Goal: Check status

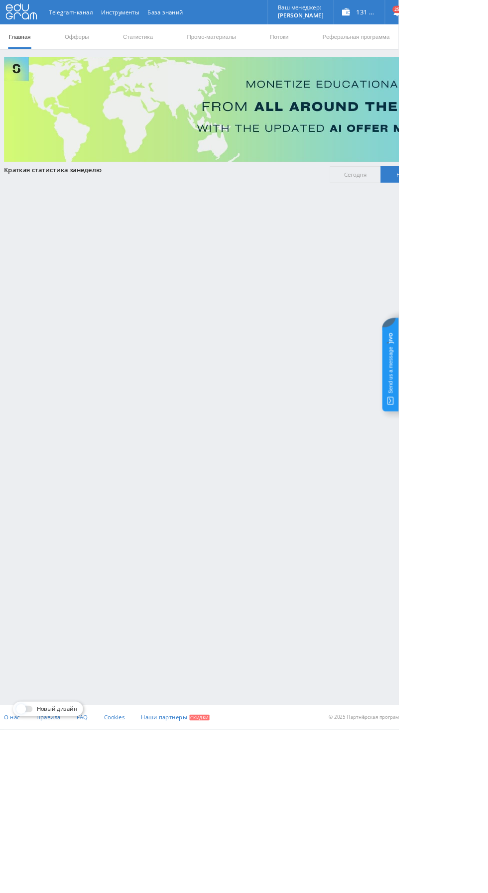
click at [155, 44] on link "Статистика" at bounding box center [168, 45] width 39 height 30
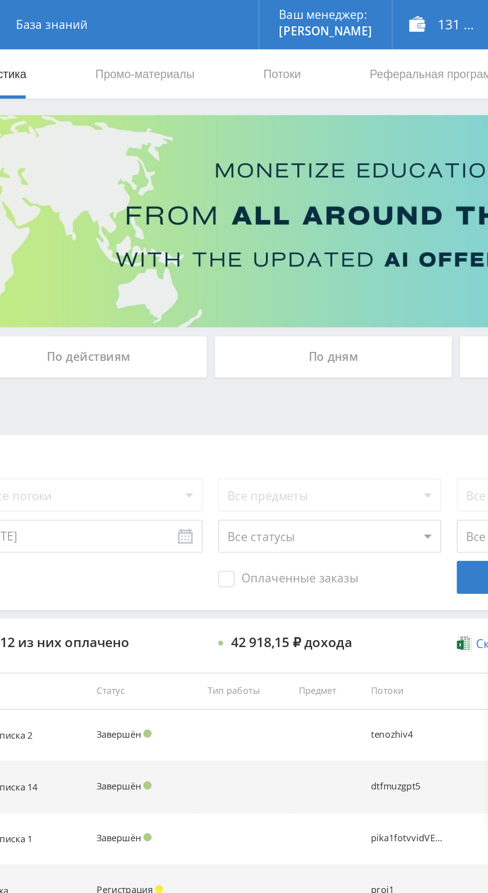
click at [364, 213] on div "По дням" at bounding box center [372, 215] width 143 height 25
click at [0, 0] on input "По дням" at bounding box center [0, 0] width 0 height 0
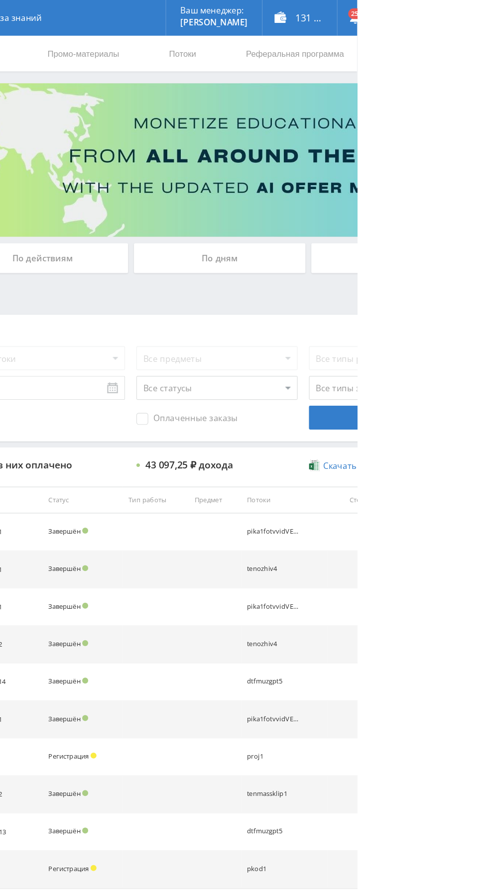
click at [355, 214] on div "По дням" at bounding box center [372, 215] width 143 height 25
click at [0, 0] on input "По дням" at bounding box center [0, 0] width 0 height 0
